Goal: Transaction & Acquisition: Purchase product/service

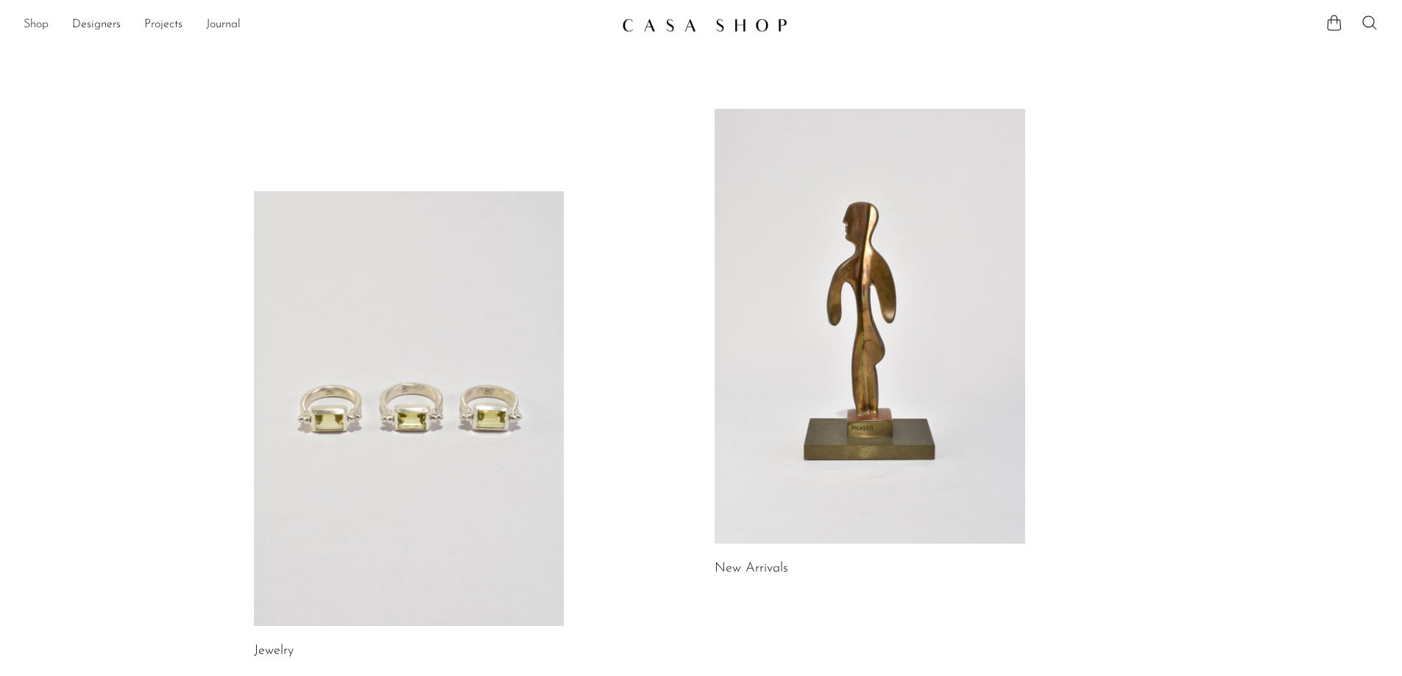
click at [31, 22] on link "Shop" at bounding box center [36, 24] width 25 height 19
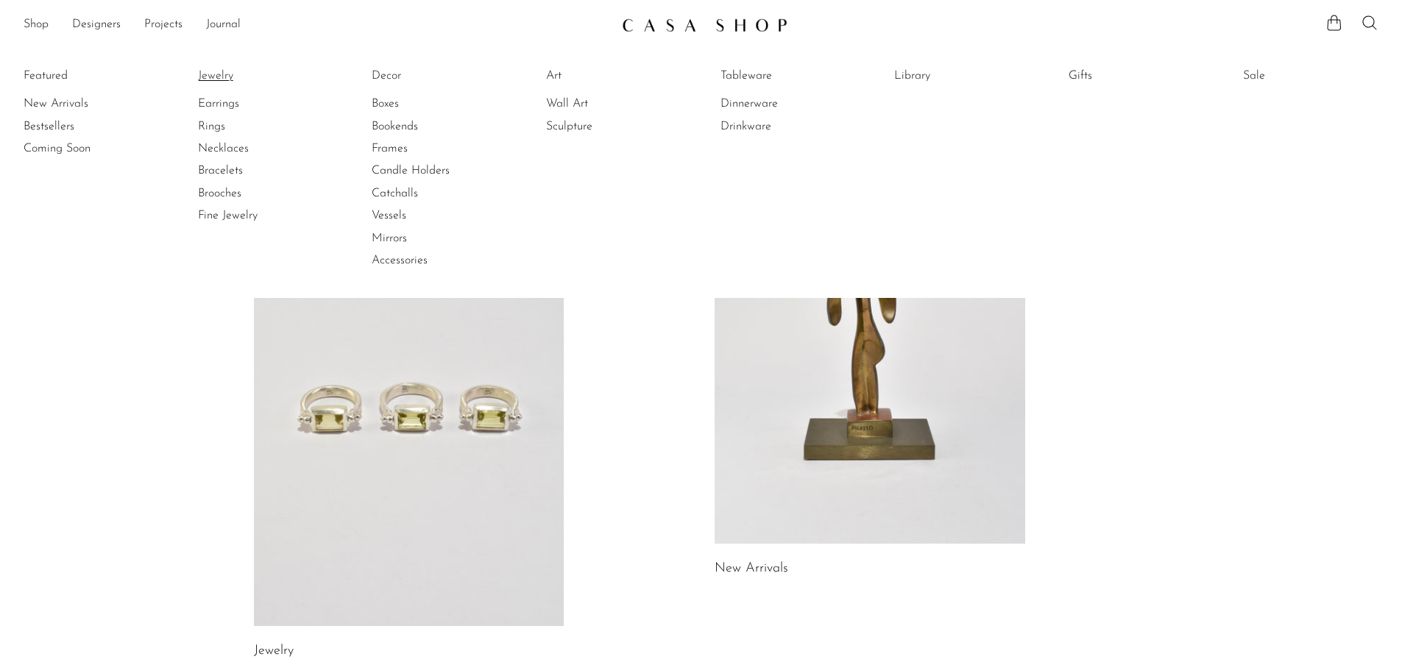
click at [229, 77] on link "Jewelry" at bounding box center [253, 76] width 110 height 16
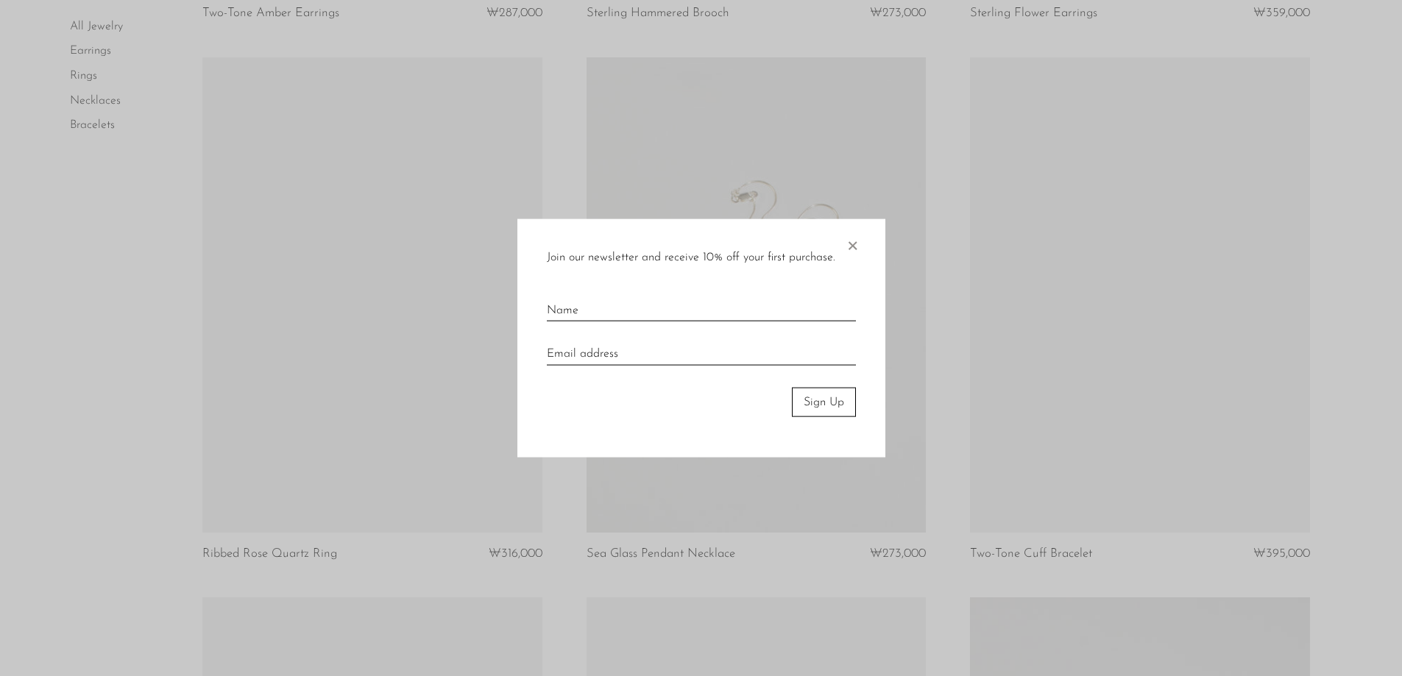
scroll to position [1178, 0]
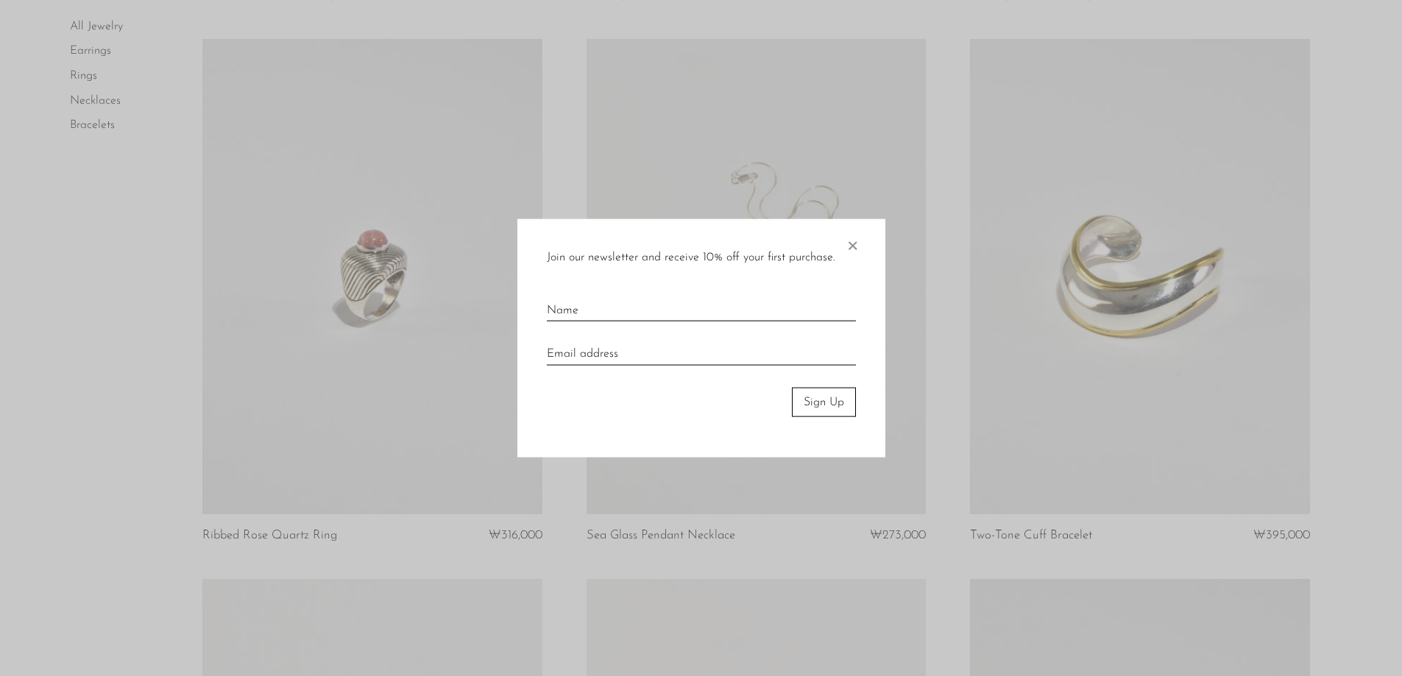
click at [852, 251] on span "×" at bounding box center [852, 242] width 15 height 47
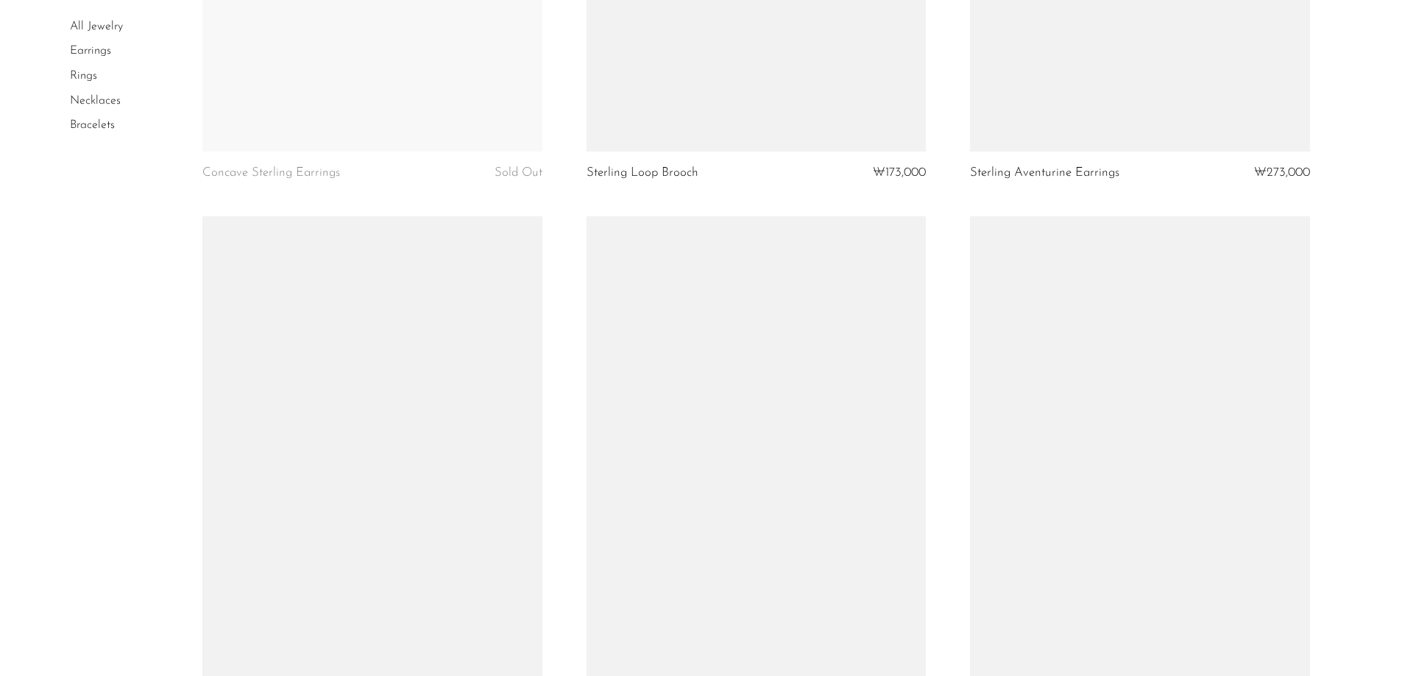
scroll to position [4931, 0]
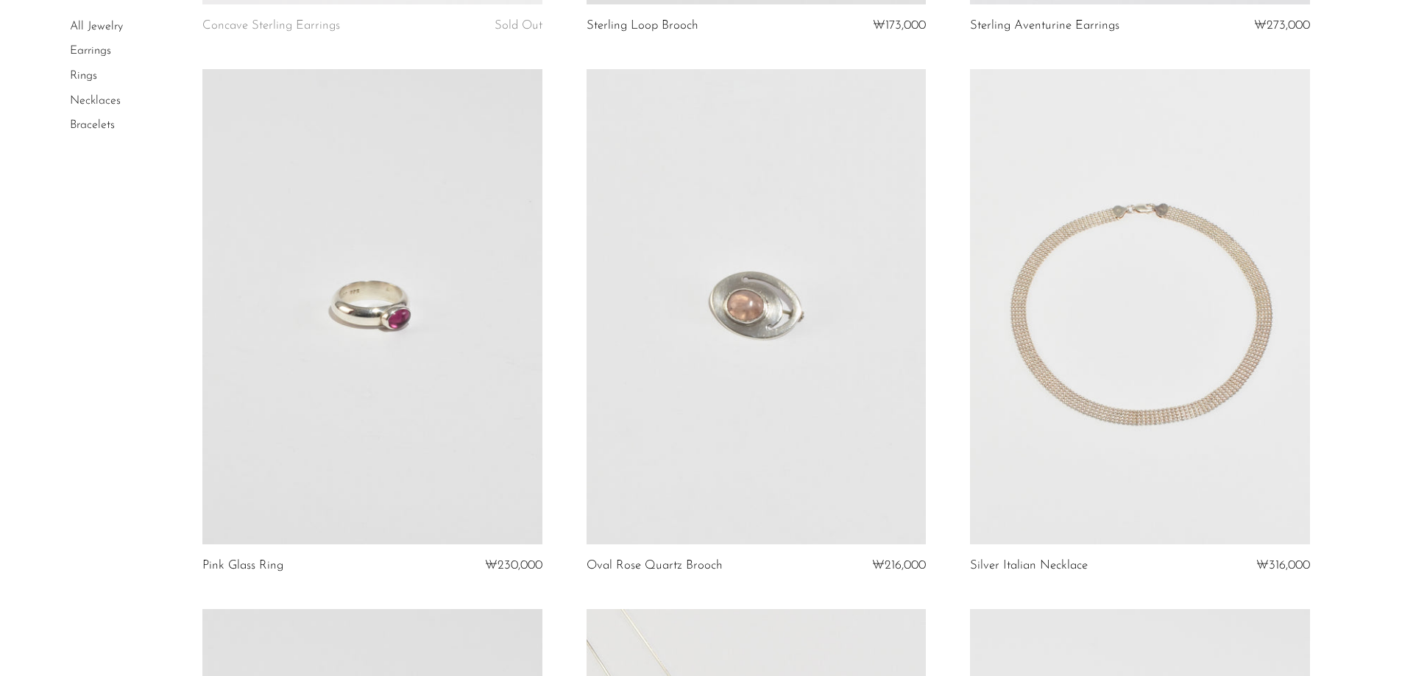
click at [441, 487] on link at bounding box center [371, 306] width 339 height 475
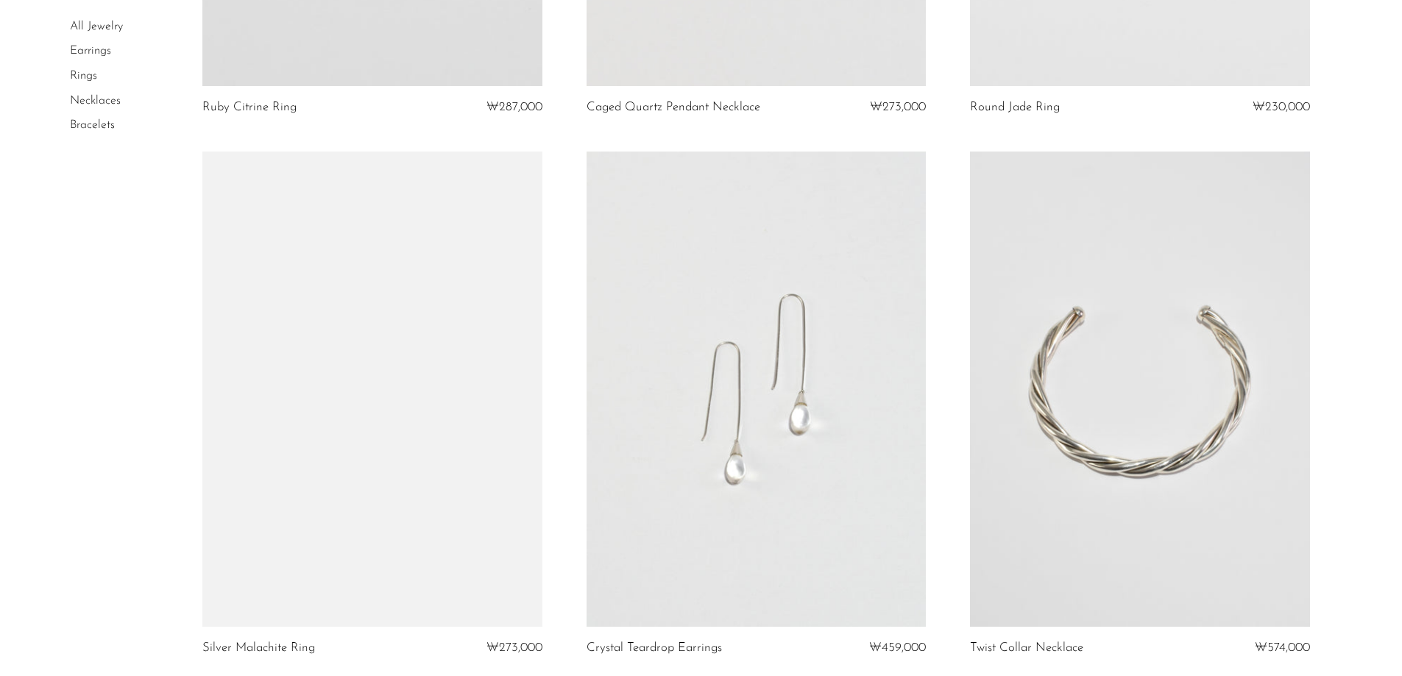
scroll to position [6146, 0]
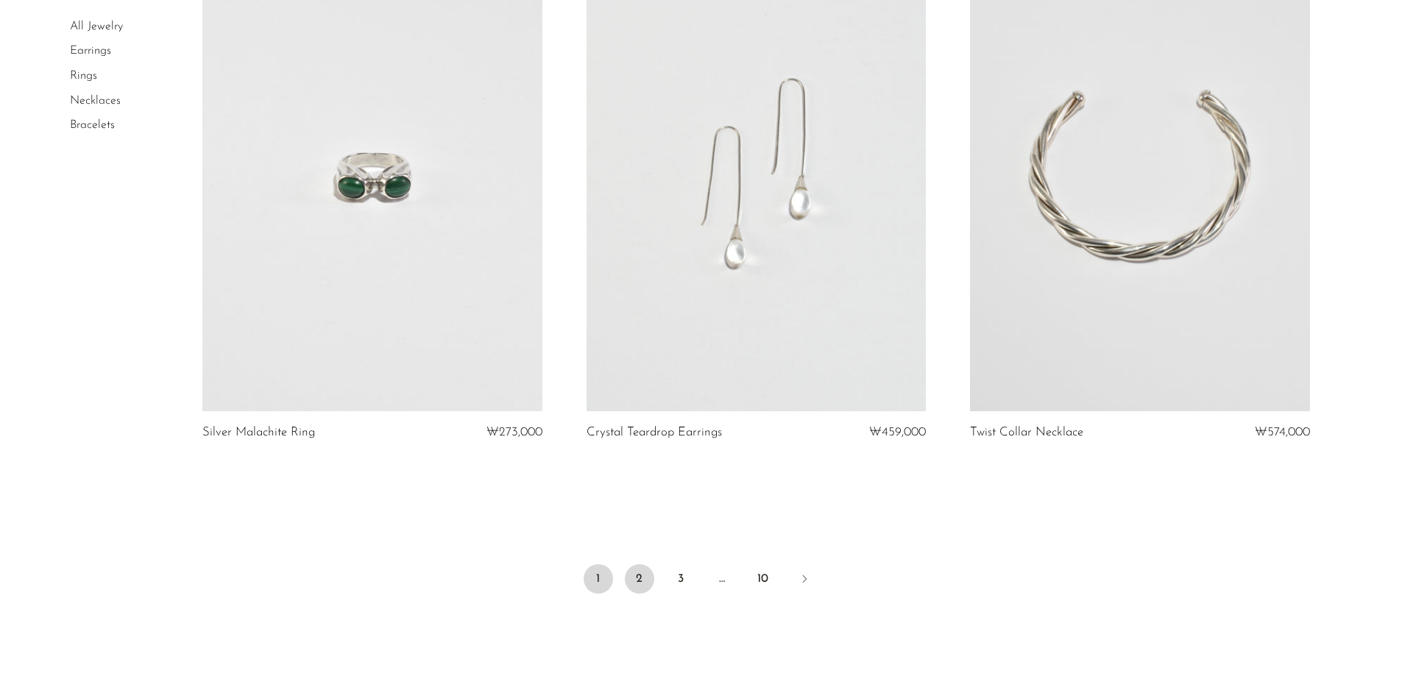
click at [635, 577] on link "2" at bounding box center [639, 579] width 29 height 29
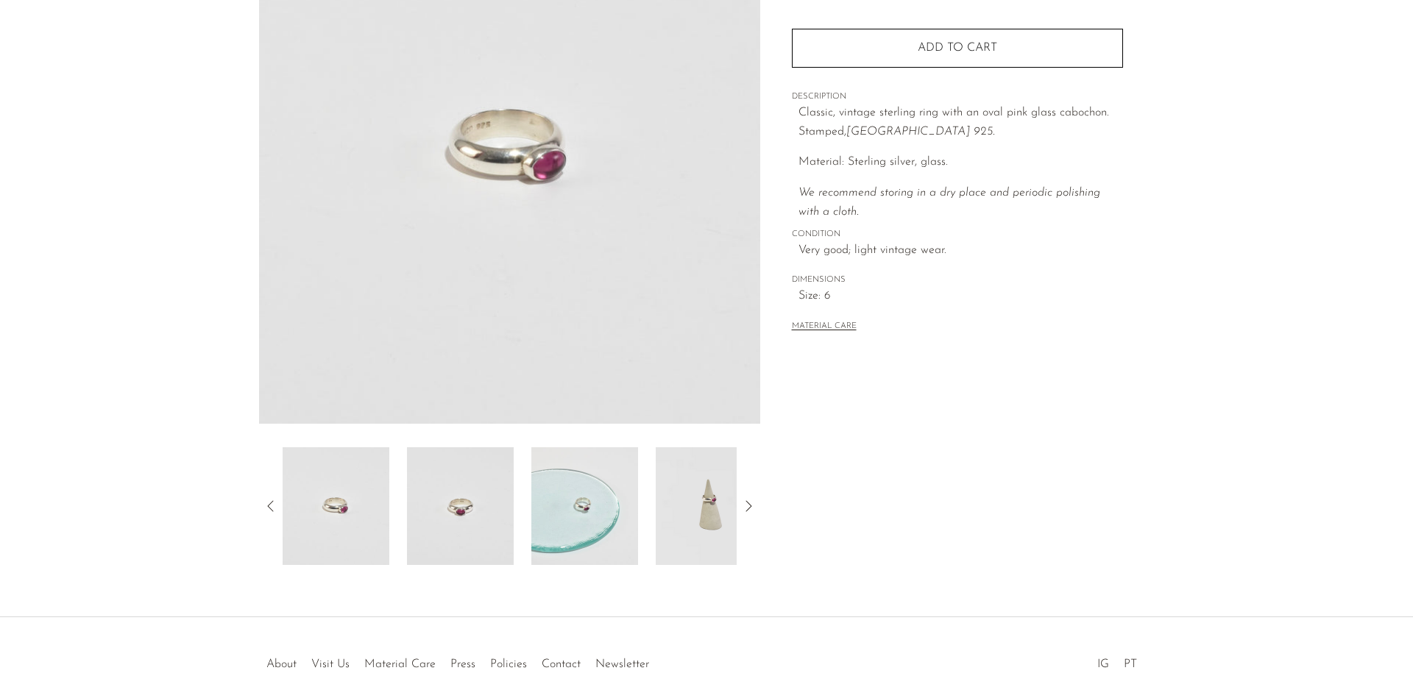
scroll to position [282, 0]
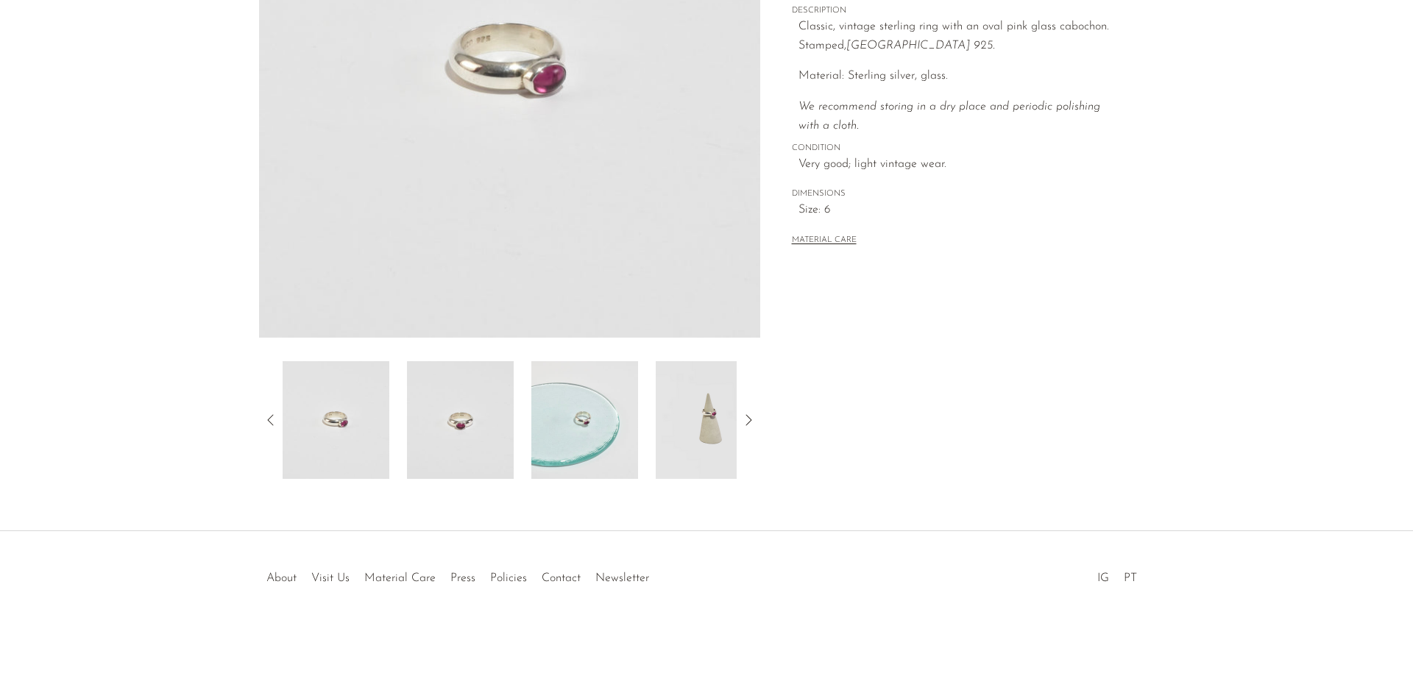
click at [691, 443] on img at bounding box center [709, 420] width 107 height 118
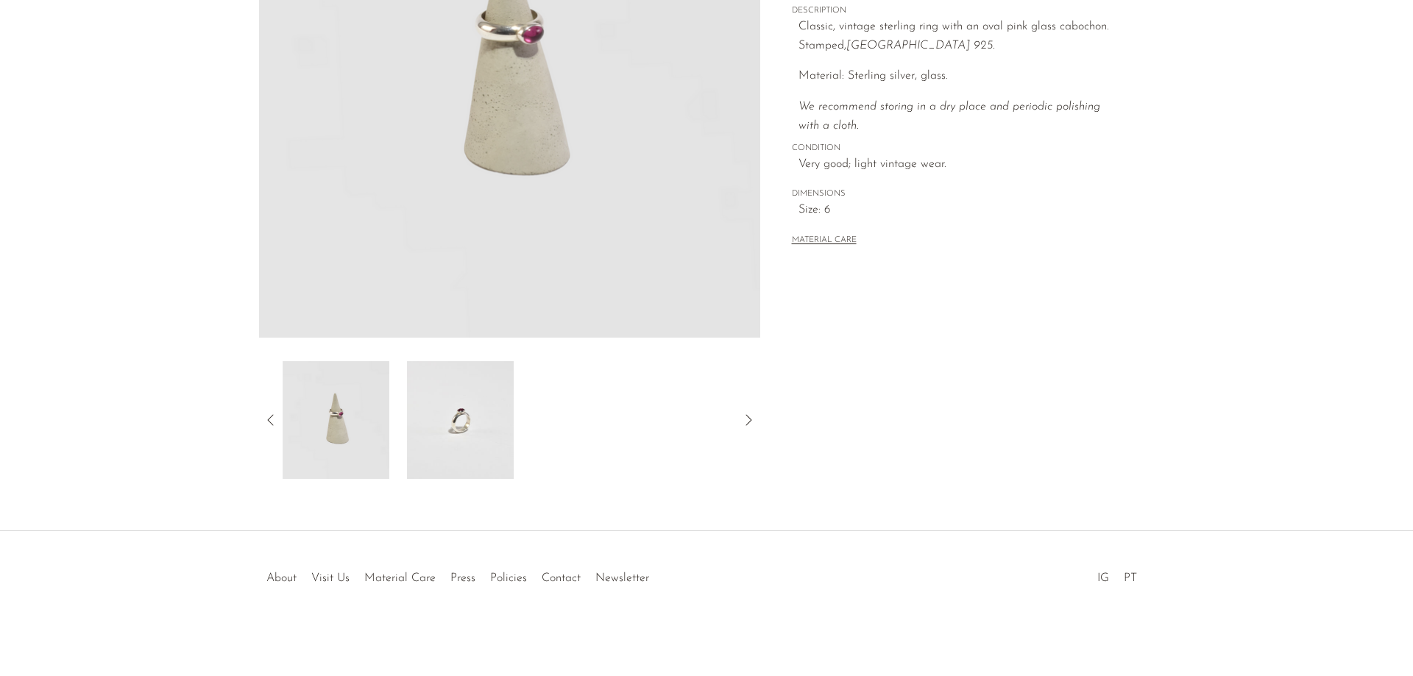
click at [357, 401] on img at bounding box center [336, 420] width 107 height 118
click at [453, 401] on img at bounding box center [460, 420] width 107 height 118
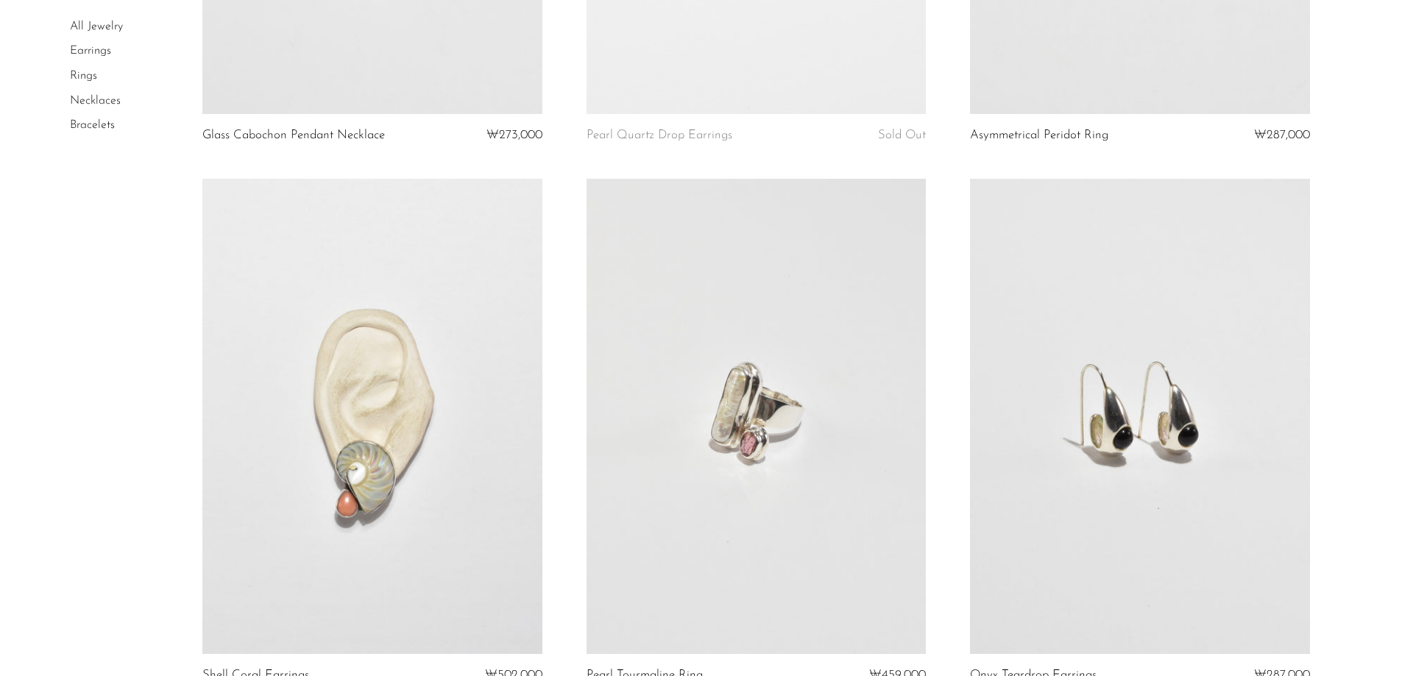
scroll to position [3091, 0]
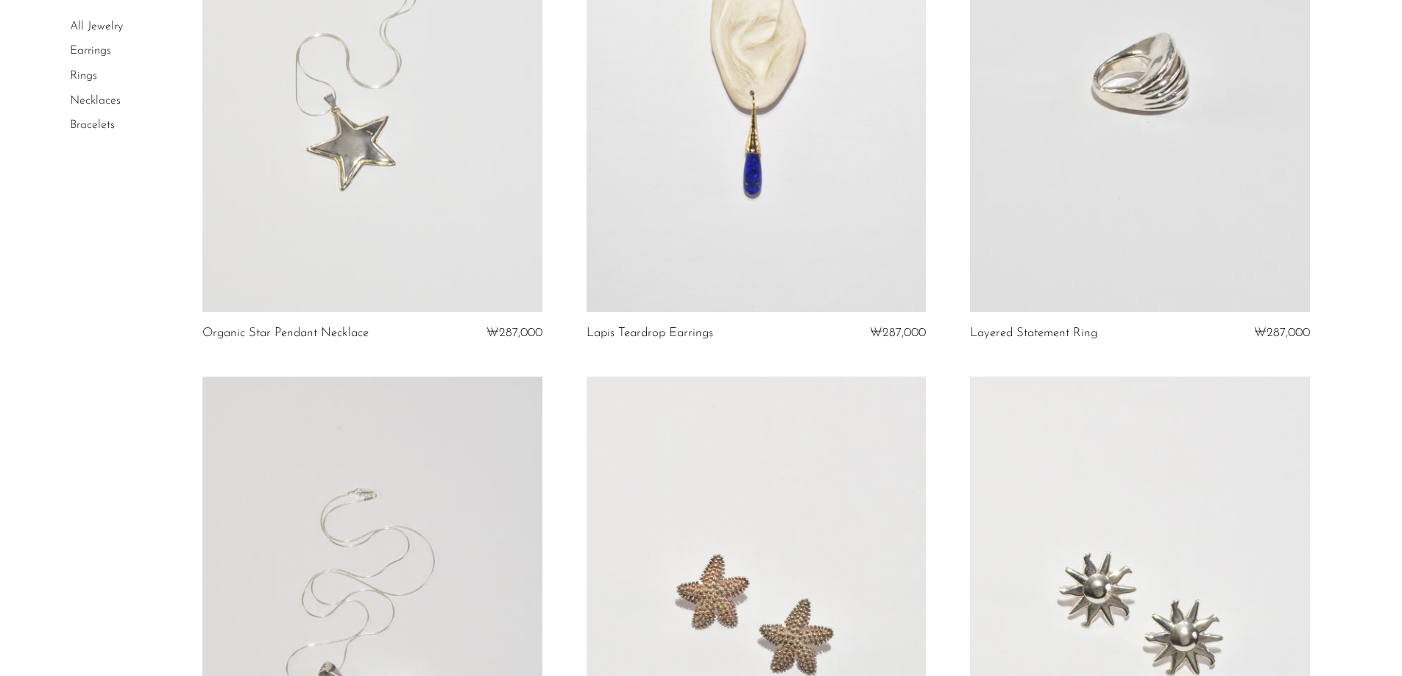
scroll to position [6160, 0]
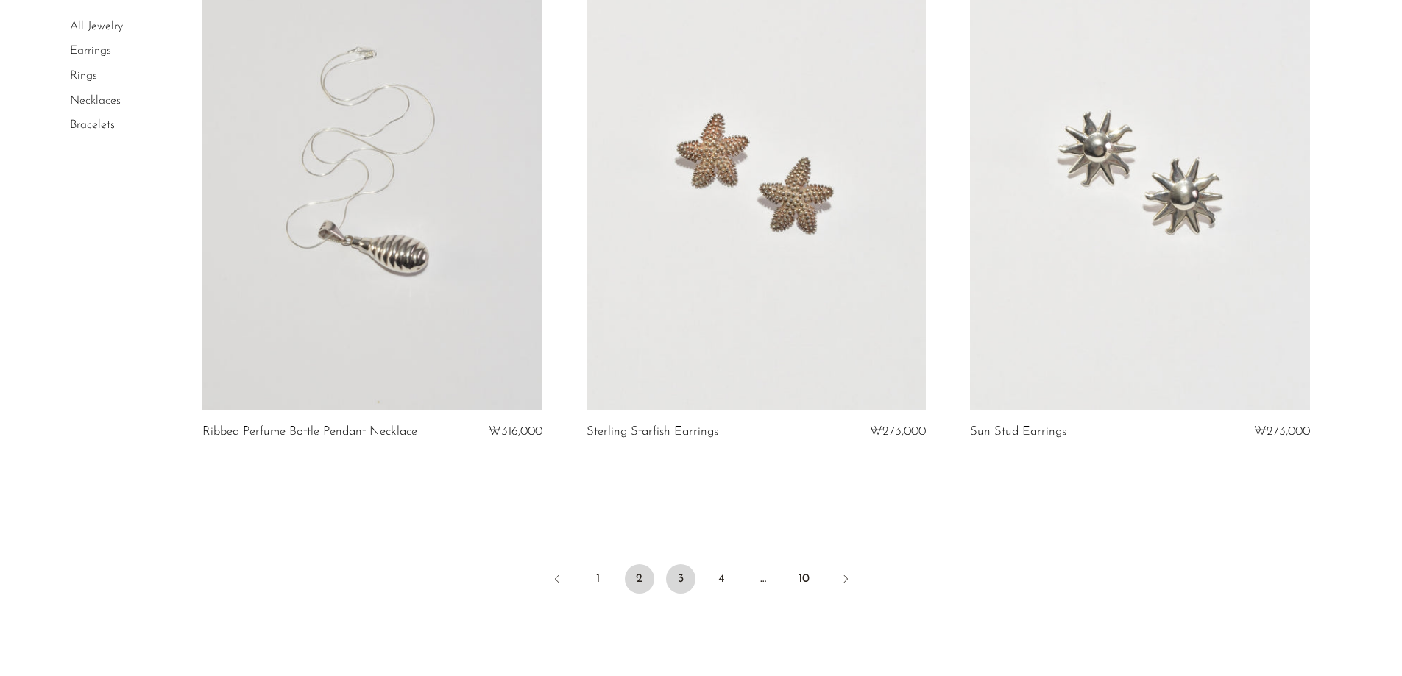
click at [683, 573] on link "3" at bounding box center [680, 579] width 29 height 29
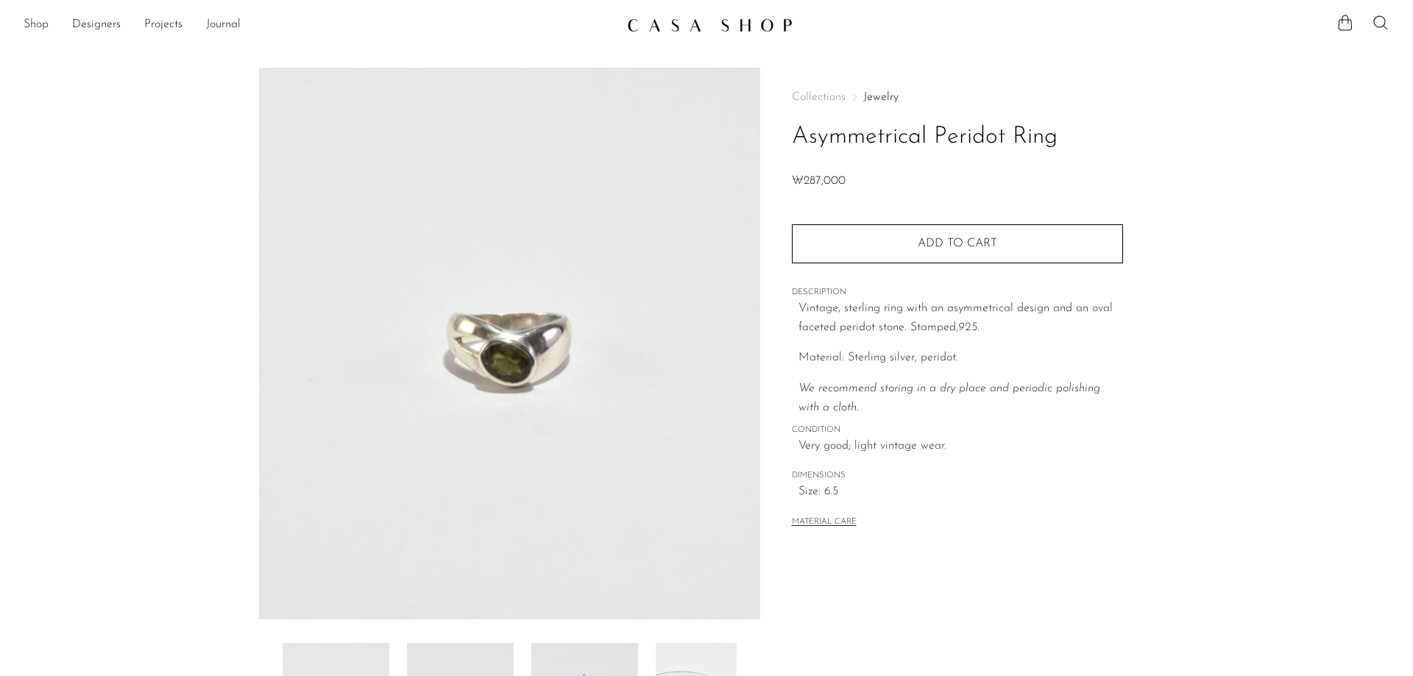
scroll to position [282, 0]
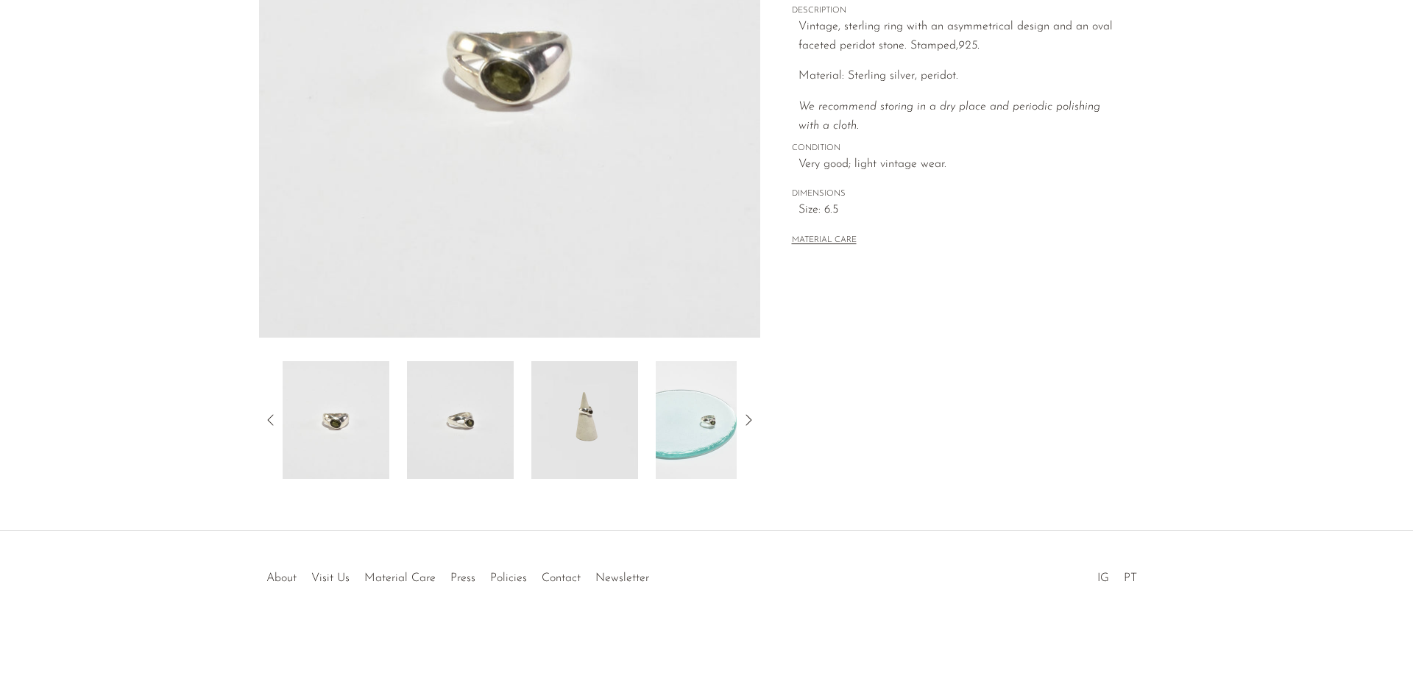
click at [562, 397] on img at bounding box center [584, 420] width 107 height 118
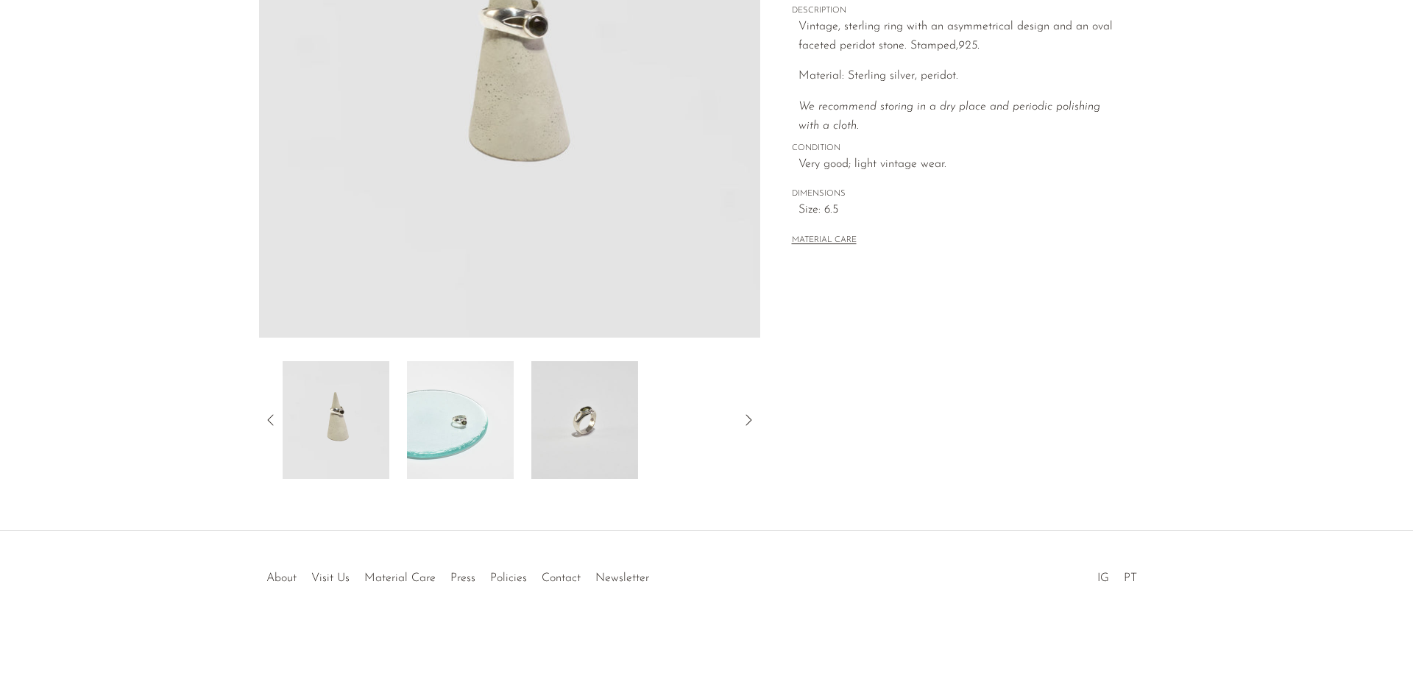
click at [545, 411] on img at bounding box center [584, 420] width 107 height 118
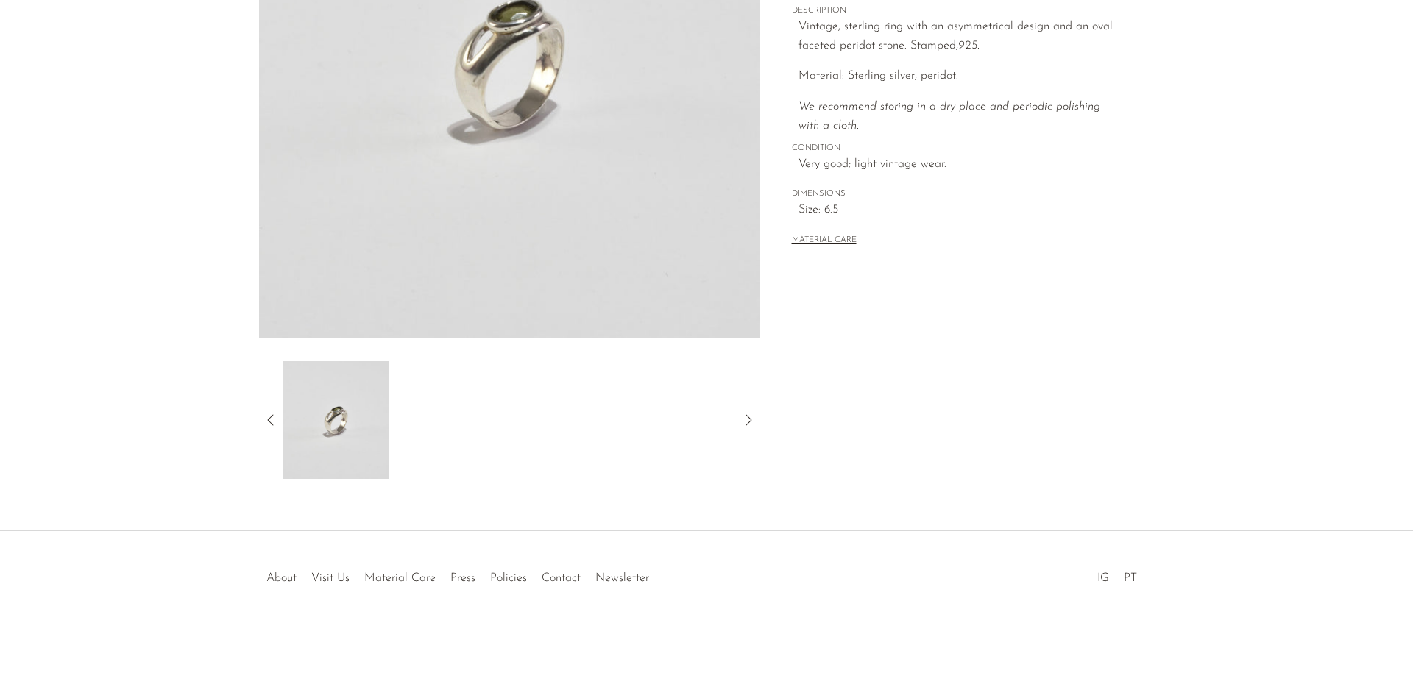
click at [263, 417] on icon at bounding box center [271, 420] width 18 height 18
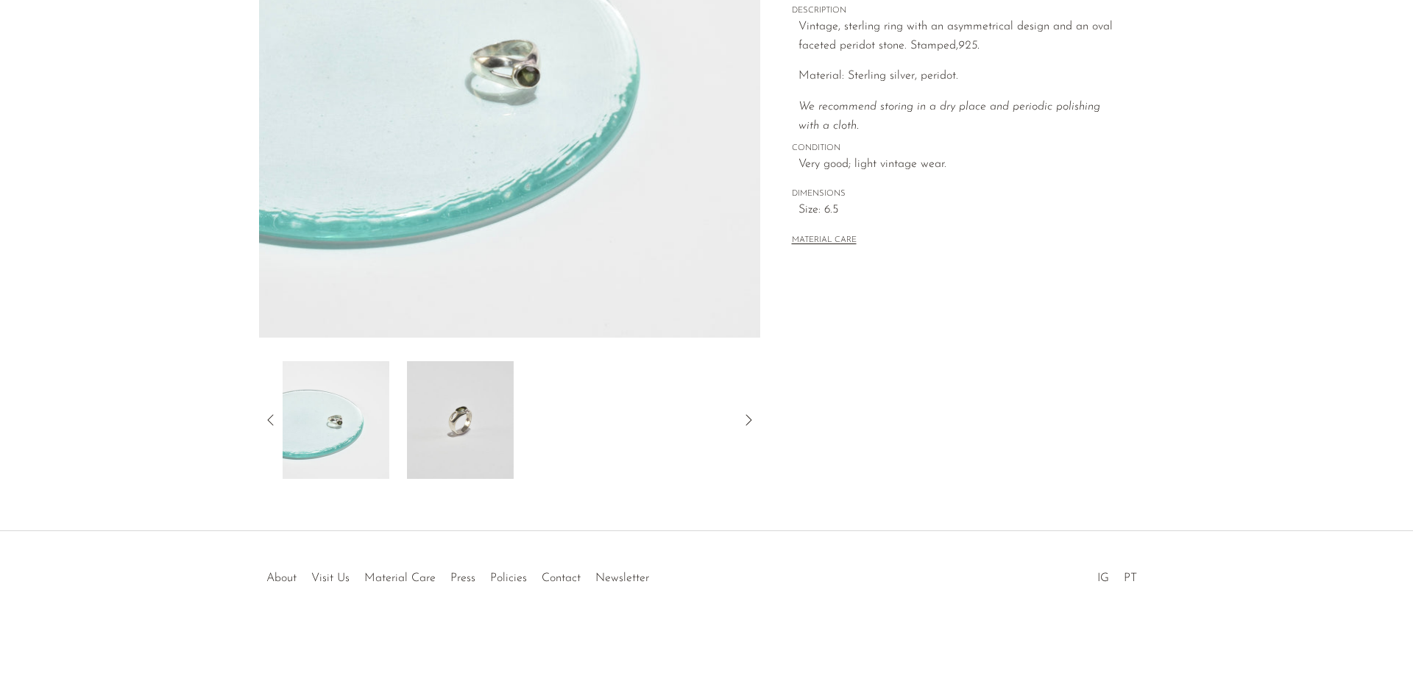
click at [337, 403] on img at bounding box center [336, 420] width 107 height 118
click at [268, 414] on icon at bounding box center [271, 420] width 18 height 18
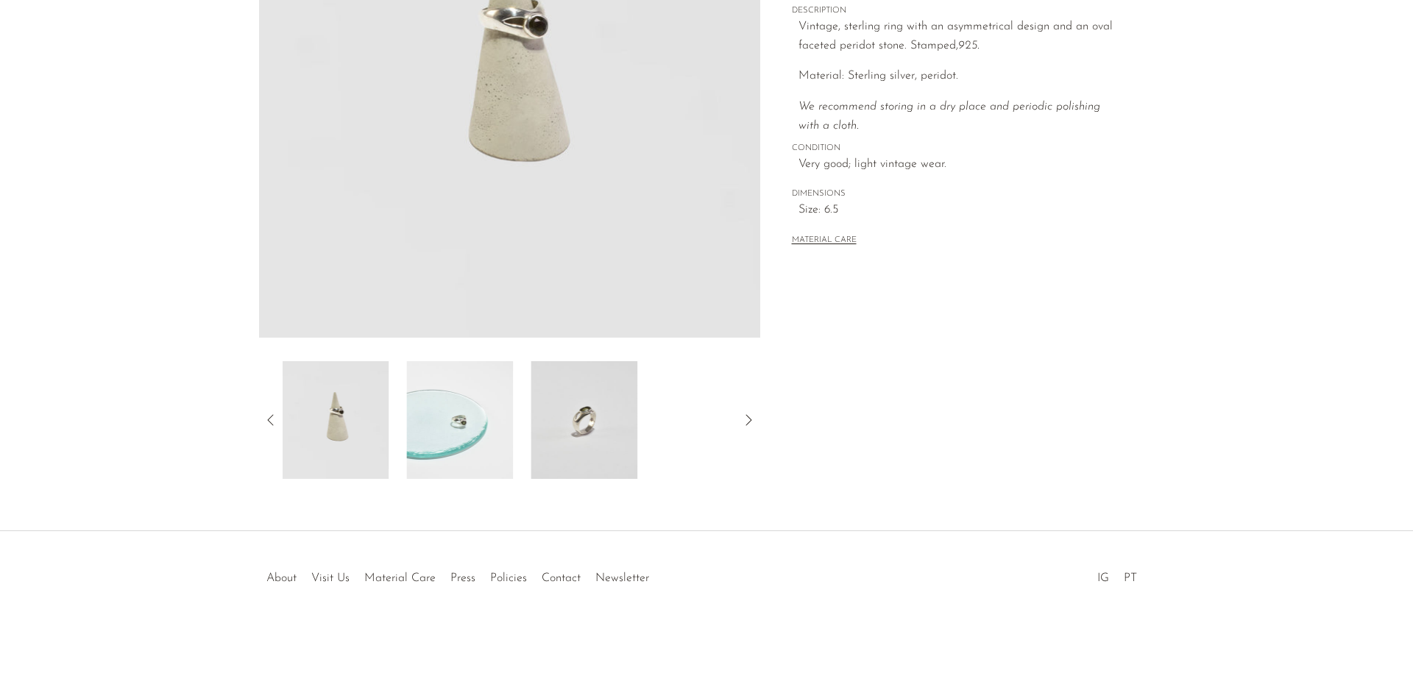
click at [333, 408] on img at bounding box center [335, 420] width 107 height 118
click at [266, 424] on icon at bounding box center [271, 420] width 18 height 18
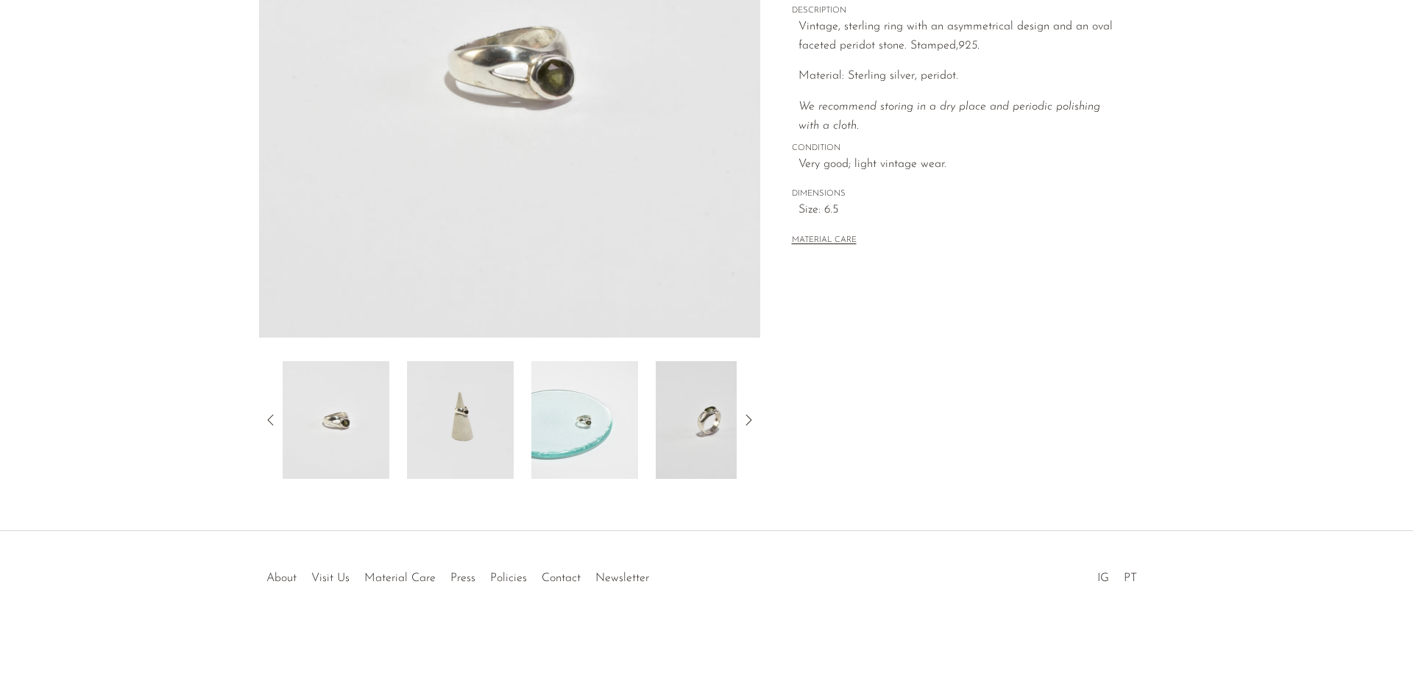
click at [326, 421] on img at bounding box center [336, 420] width 107 height 118
click at [266, 422] on icon at bounding box center [271, 420] width 18 height 18
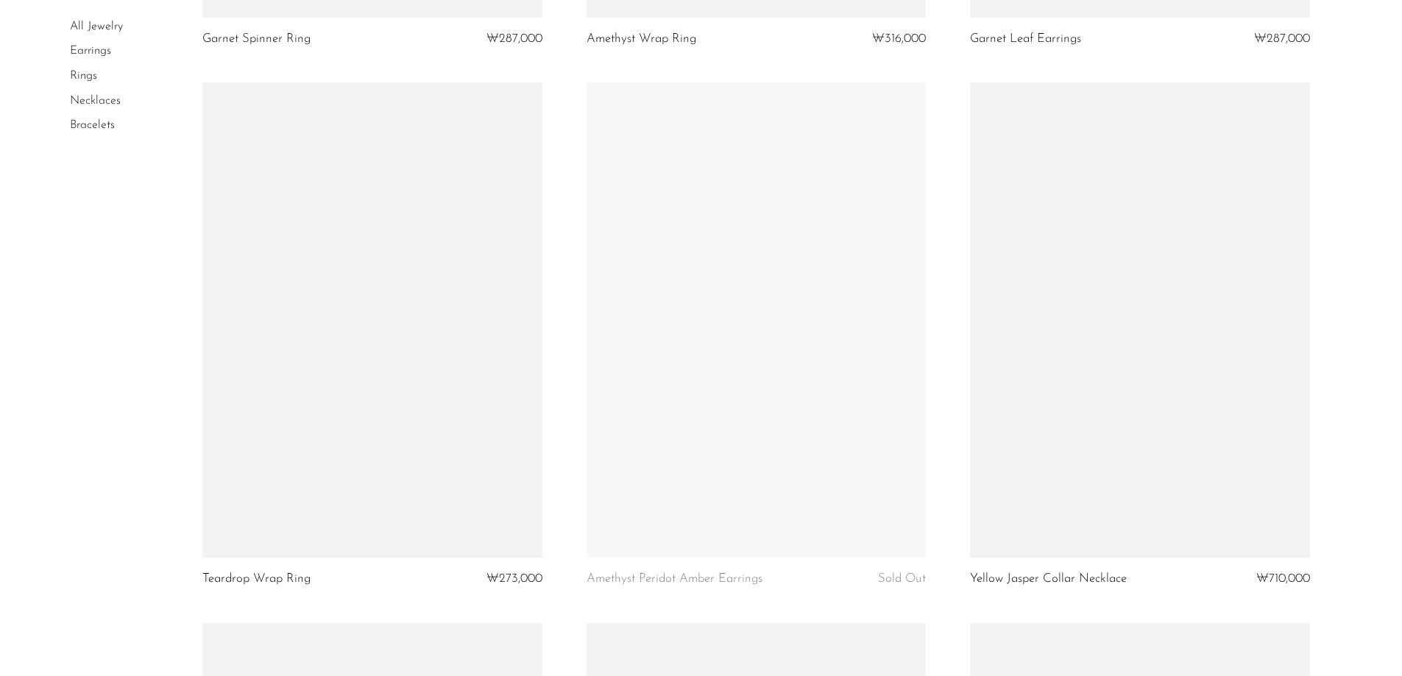
scroll to position [4710, 0]
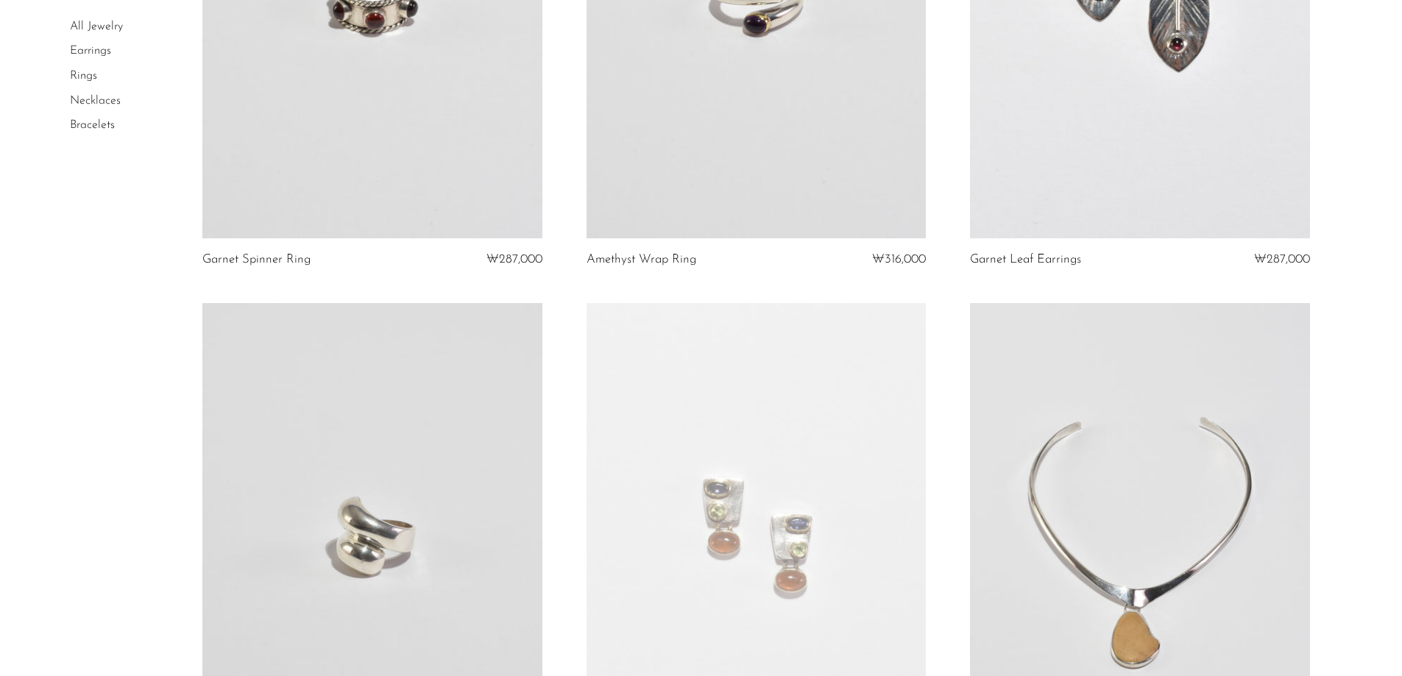
click at [746, 174] on link at bounding box center [756, 0] width 339 height 475
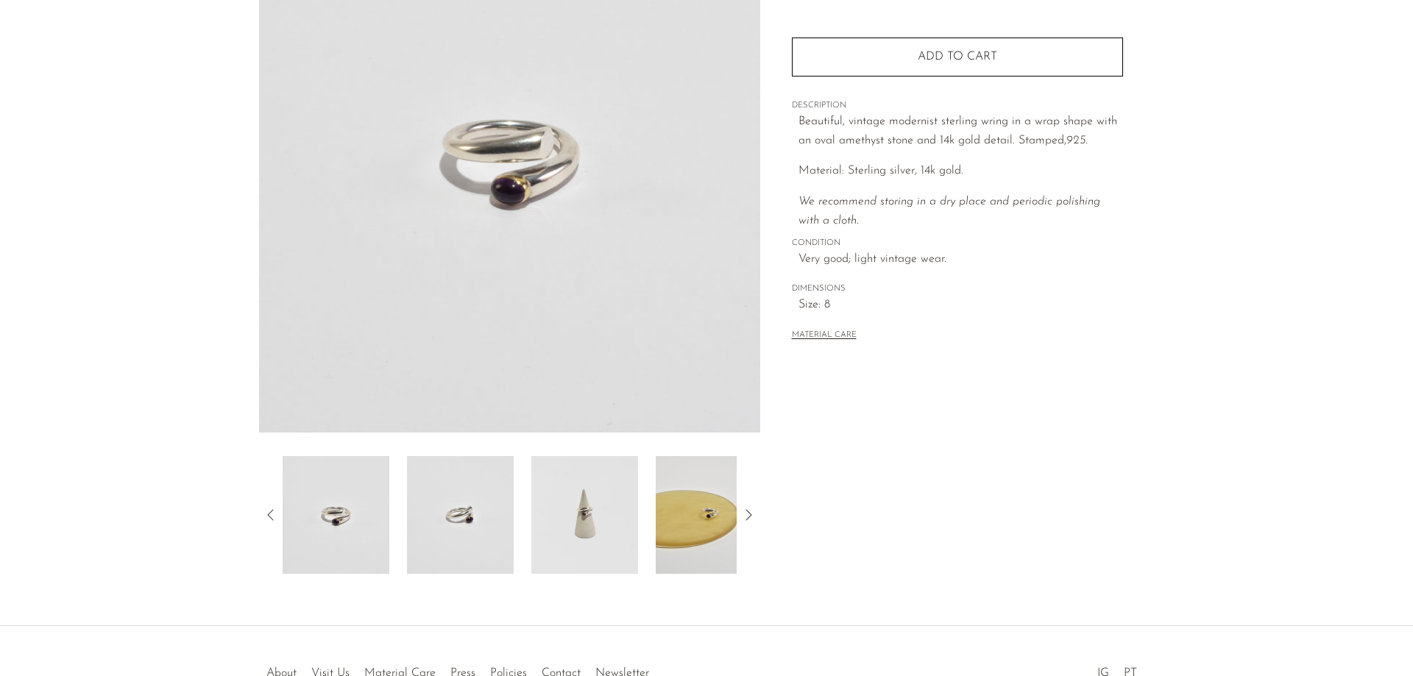
scroll to position [221, 0]
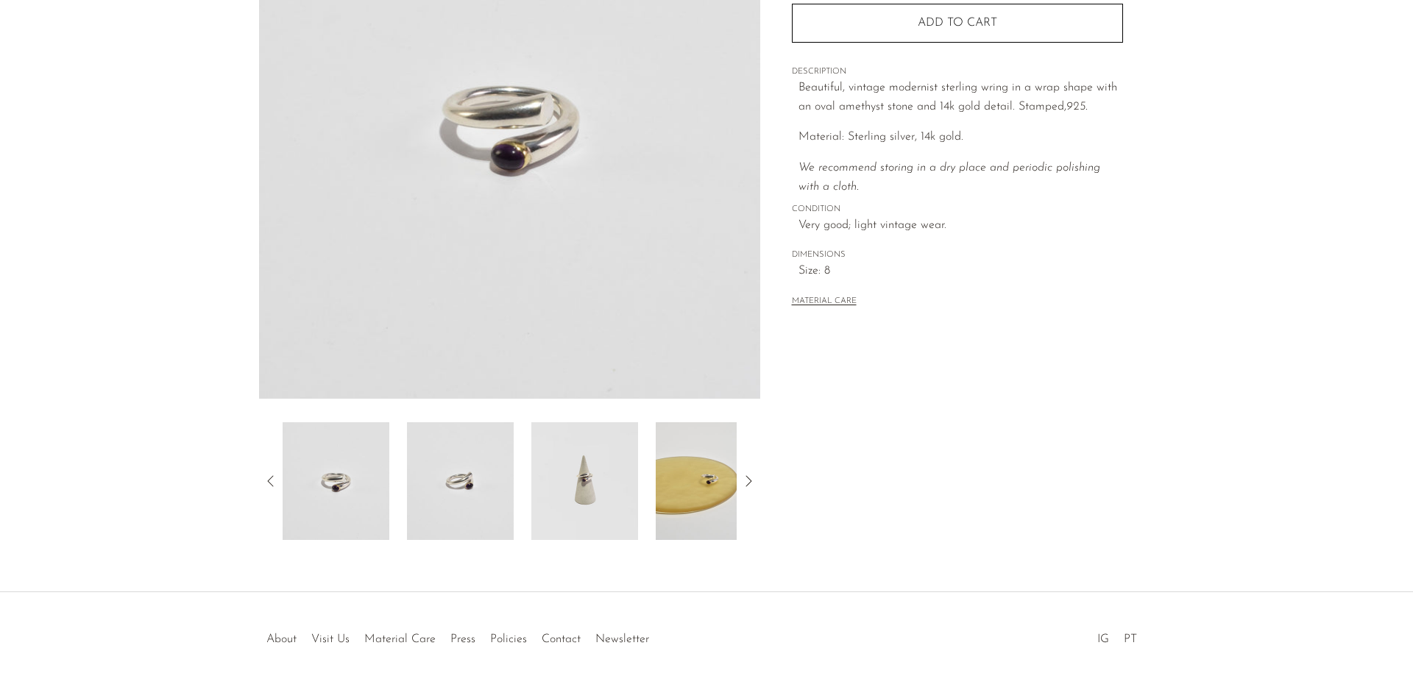
click at [590, 511] on img at bounding box center [584, 481] width 107 height 118
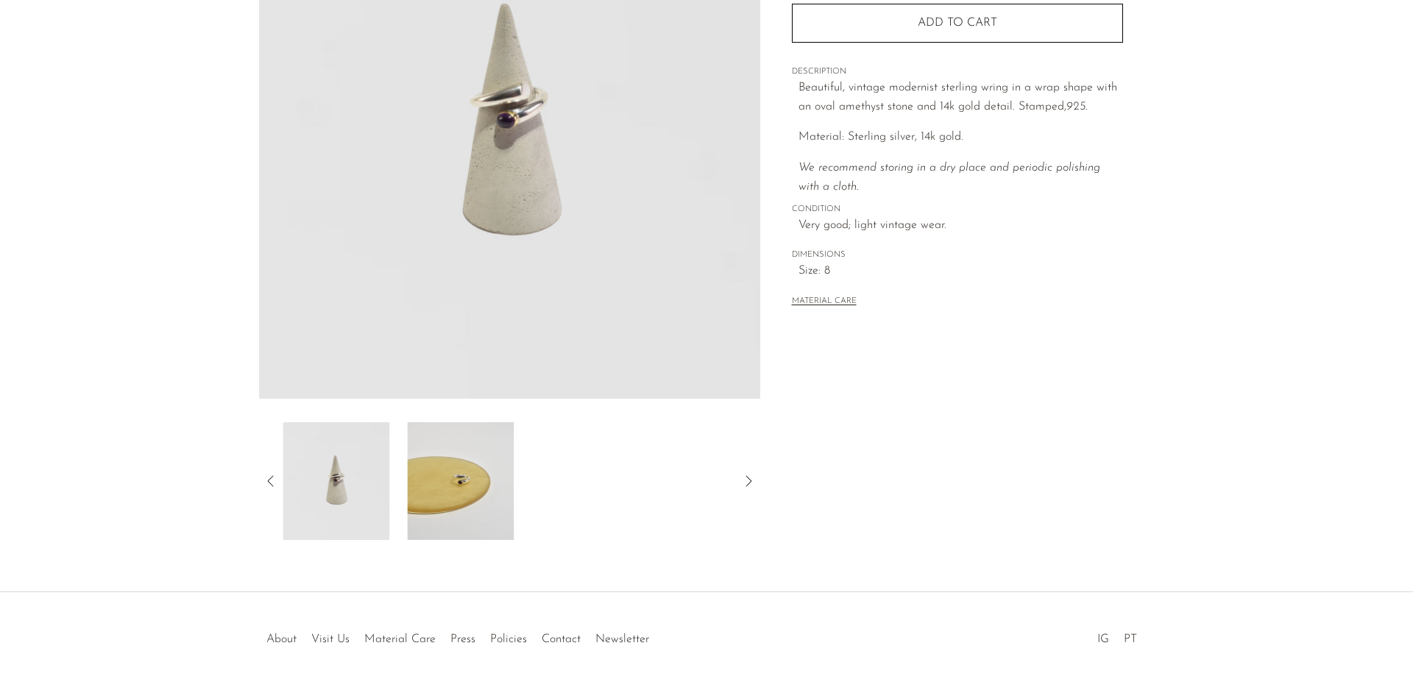
click at [465, 499] on img at bounding box center [460, 481] width 107 height 118
